Goal: Information Seeking & Learning: Learn about a topic

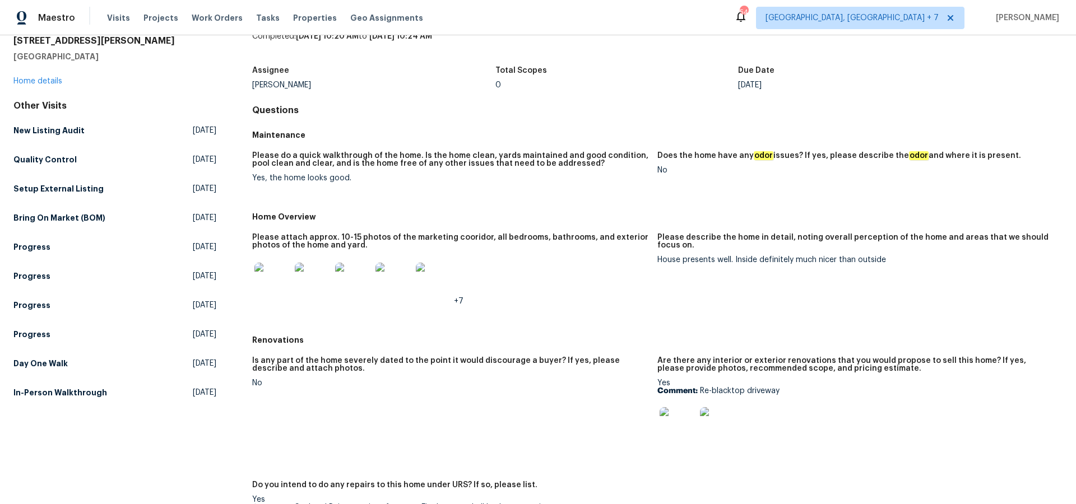
scroll to position [49, 0]
click at [283, 281] on img at bounding box center [272, 279] width 36 height 36
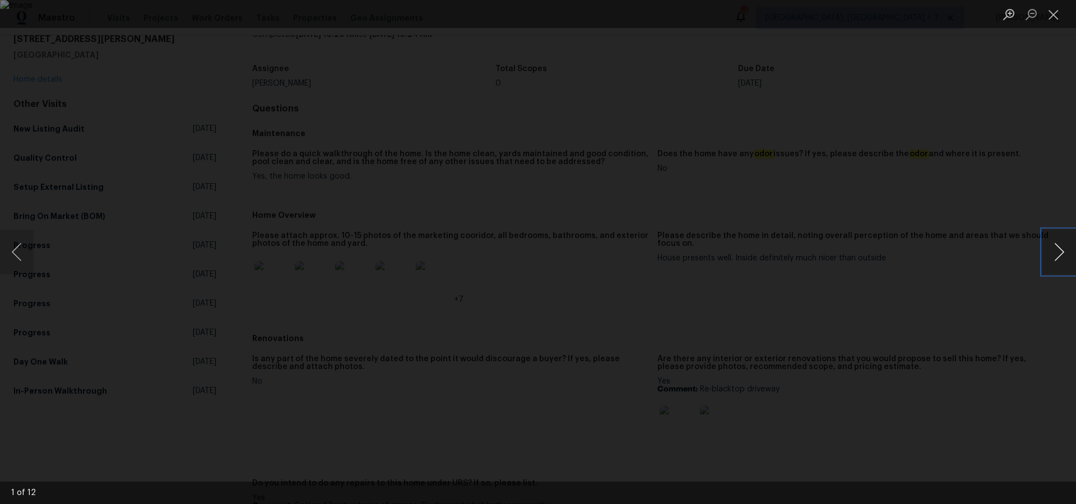
click at [1058, 254] on button "Next image" at bounding box center [1059, 252] width 34 height 45
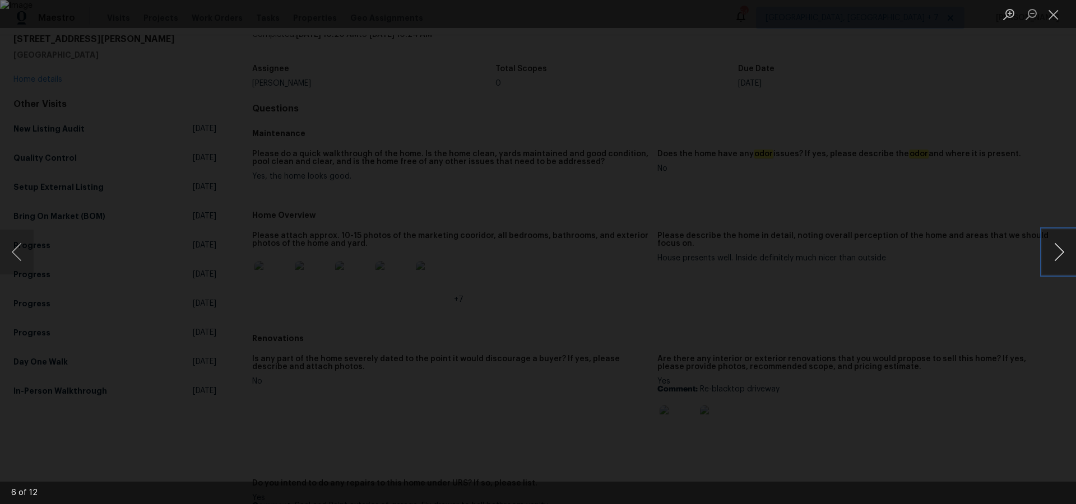
click at [1058, 254] on button "Next image" at bounding box center [1059, 252] width 34 height 45
drag, startPoint x: 1053, startPoint y: 11, endPoint x: 1043, endPoint y: 57, distance: 46.9
click at [1053, 11] on button "Close lightbox" at bounding box center [1053, 14] width 22 height 20
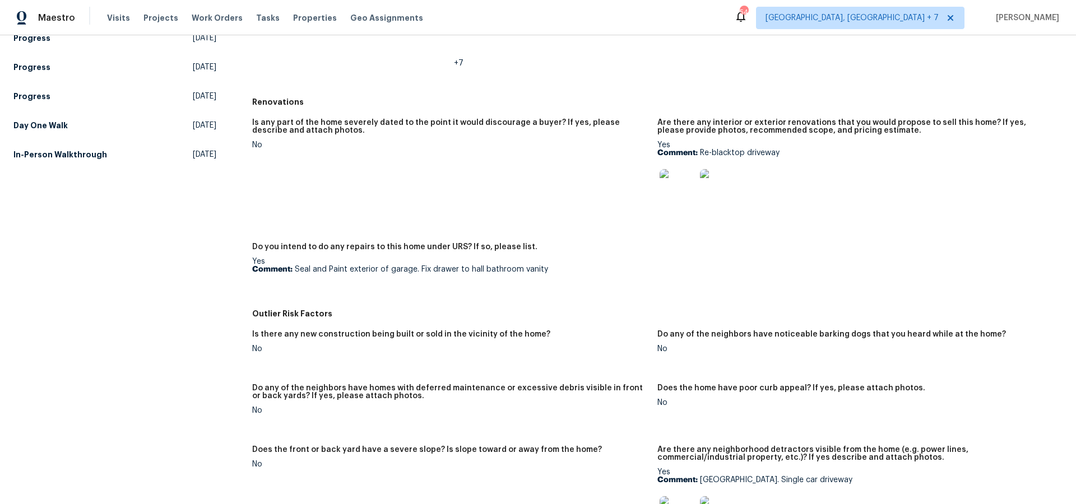
scroll to position [286, 0]
click at [686, 183] on img at bounding box center [677, 186] width 36 height 36
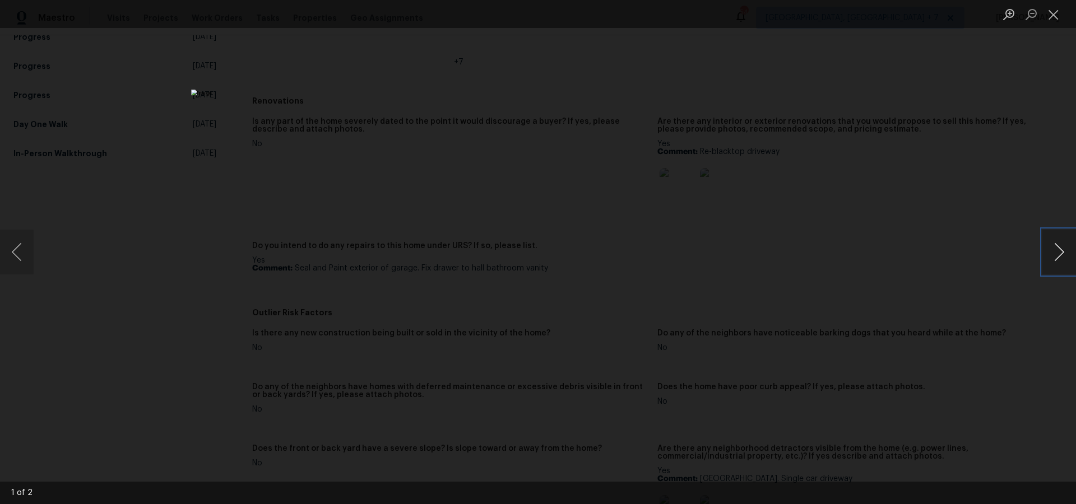
click at [1061, 245] on button "Next image" at bounding box center [1059, 252] width 34 height 45
click at [1055, 18] on button "Close lightbox" at bounding box center [1053, 14] width 22 height 20
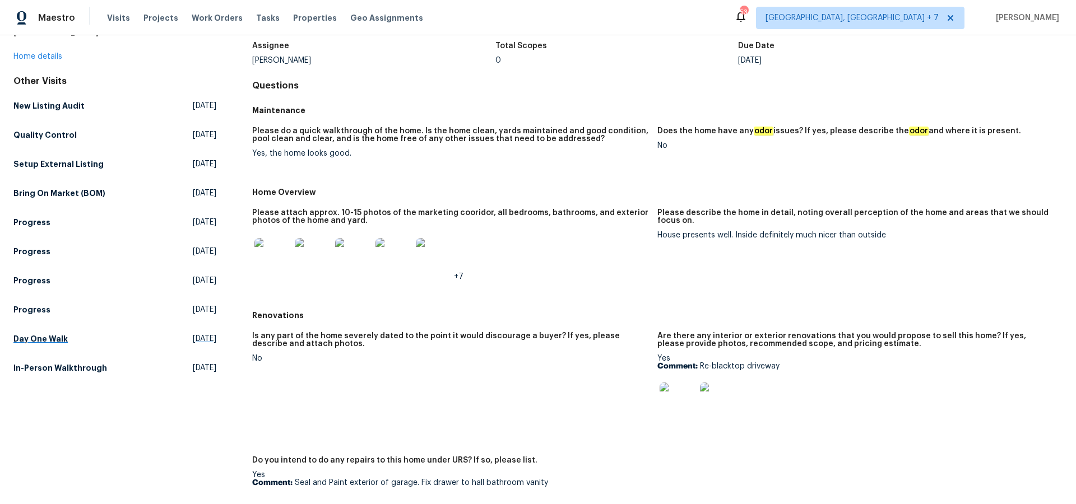
scroll to position [113, 0]
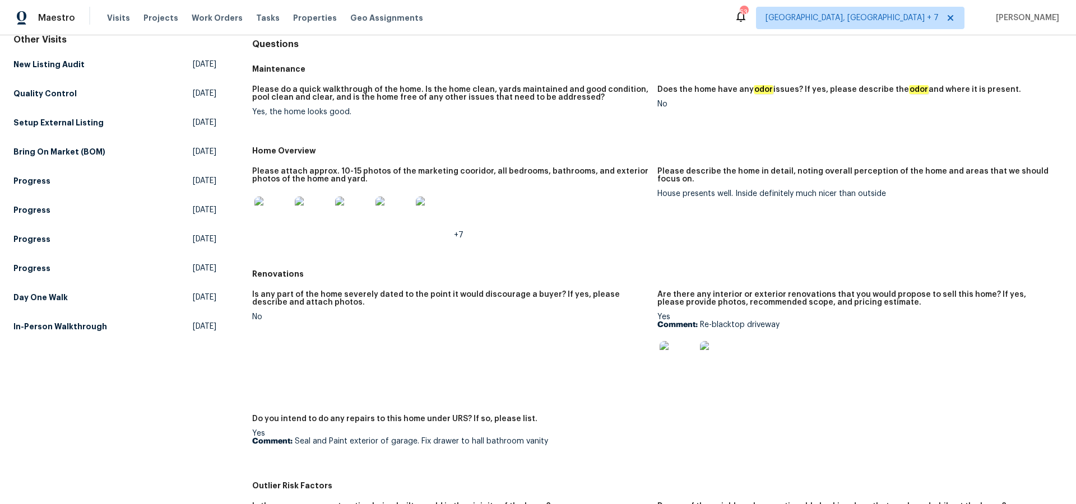
click at [721, 355] on img at bounding box center [718, 359] width 36 height 36
